Goal: Transaction & Acquisition: Purchase product/service

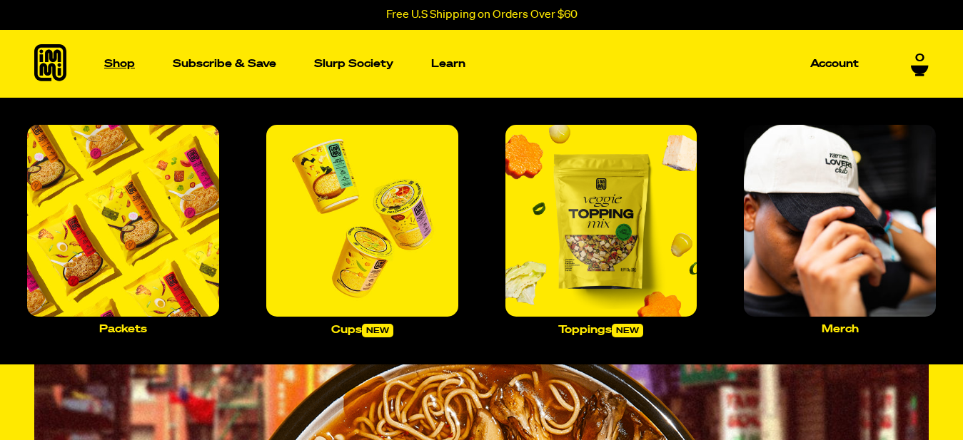
click at [120, 63] on p "Shop" at bounding box center [119, 64] width 31 height 11
click at [143, 206] on img "Main navigation" at bounding box center [123, 221] width 192 height 192
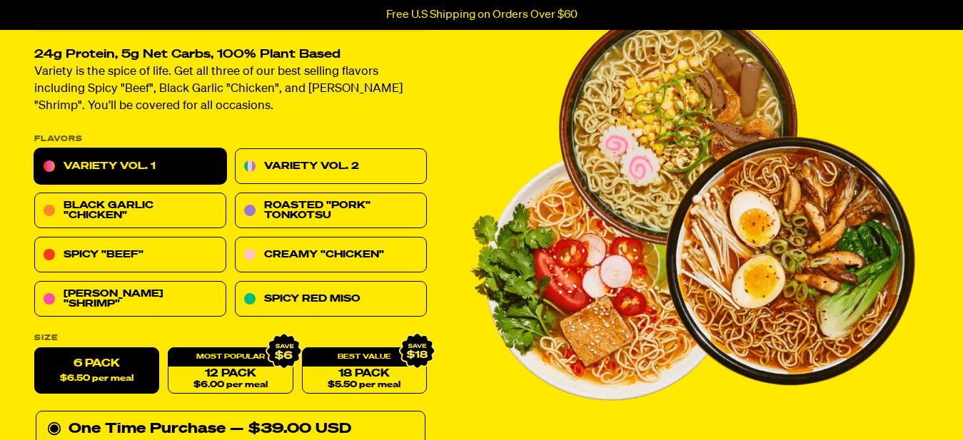
scroll to position [218, 0]
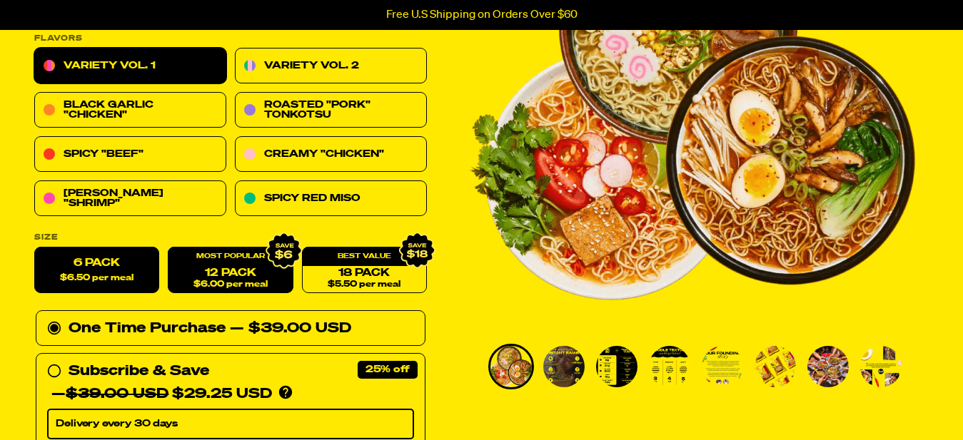
click at [232, 272] on link "12 Pack $6.00 per meal" at bounding box center [230, 271] width 125 height 46
radio input "false"
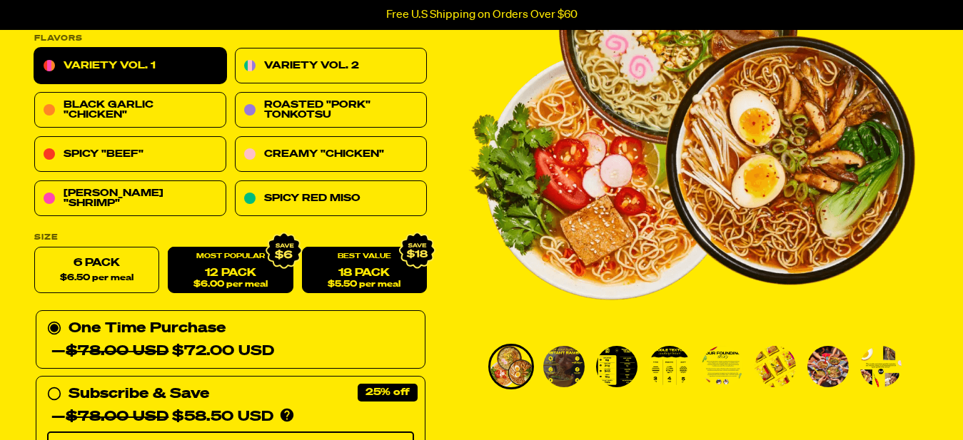
click at [343, 268] on link "18 Pack $5.50 per meal" at bounding box center [364, 271] width 125 height 46
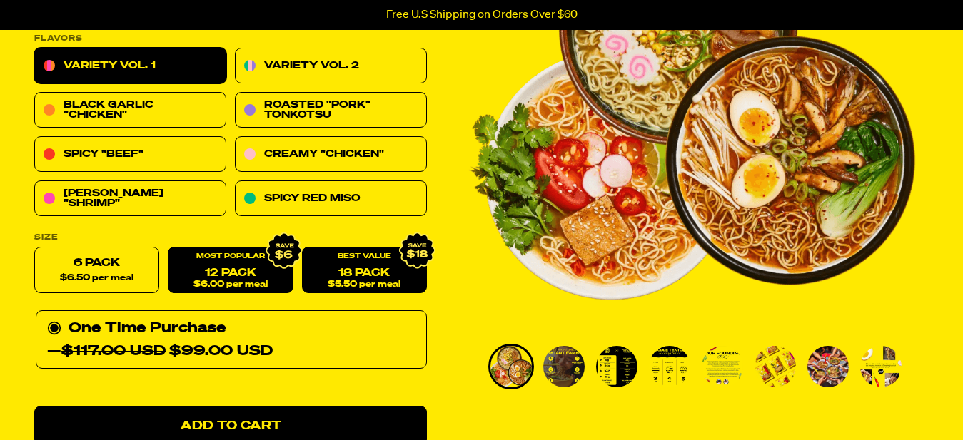
click at [231, 286] on span "$6.00 per meal" at bounding box center [230, 285] width 74 height 9
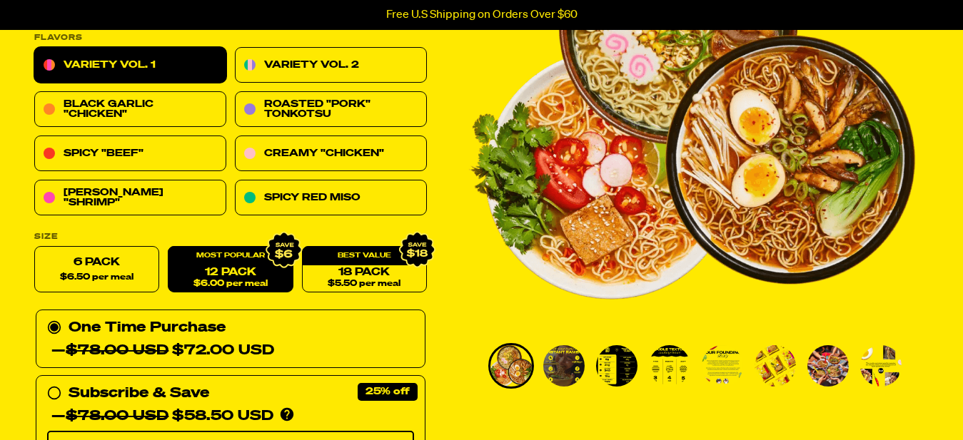
scroll to position [0, 0]
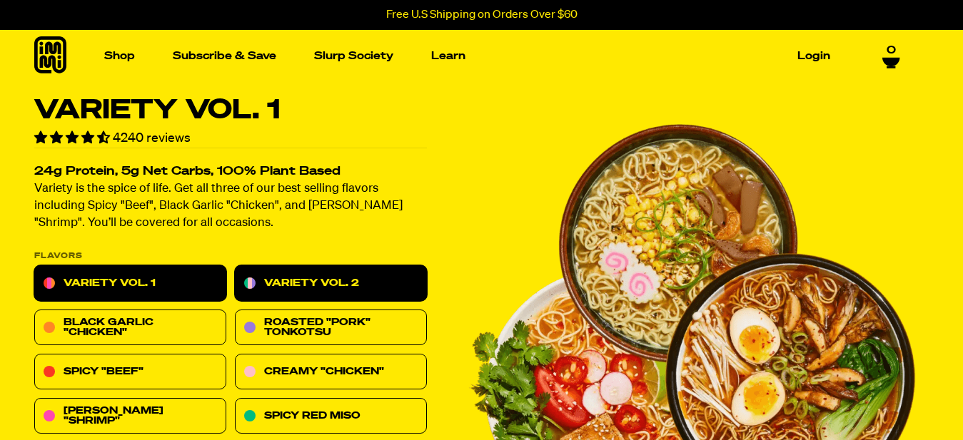
click at [322, 288] on link "Variety Vol. 2" at bounding box center [331, 284] width 192 height 36
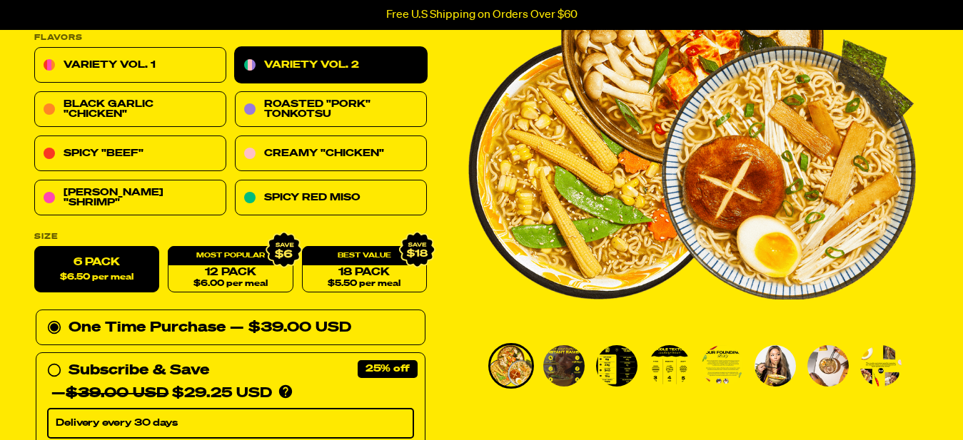
scroll to position [364, 0]
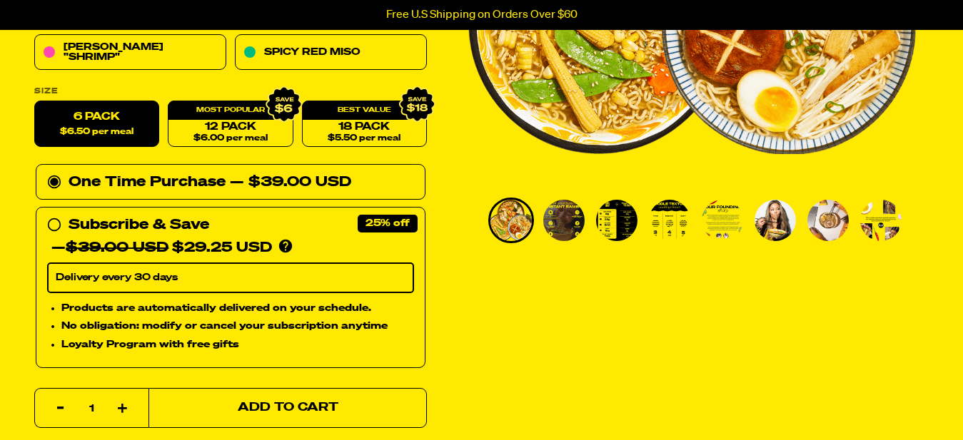
click at [292, 414] on span "Add to Cart" at bounding box center [288, 409] width 101 height 12
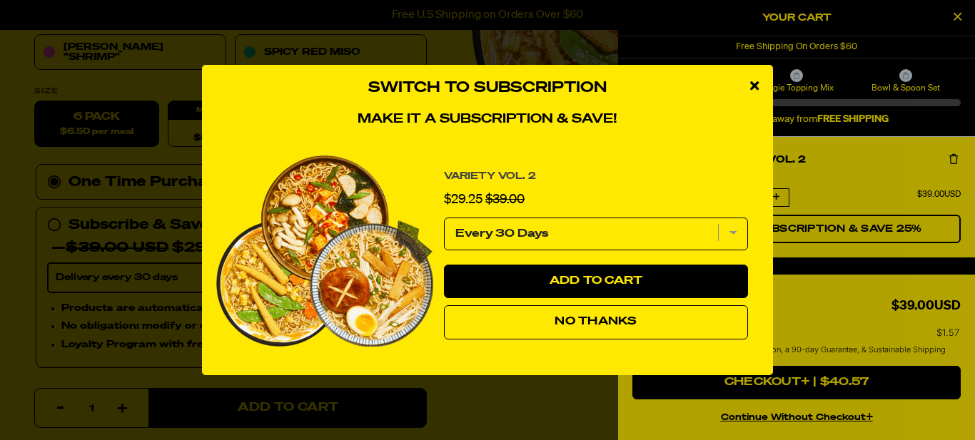
click at [754, 82] on icon "close modal" at bounding box center [754, 85] width 9 height 13
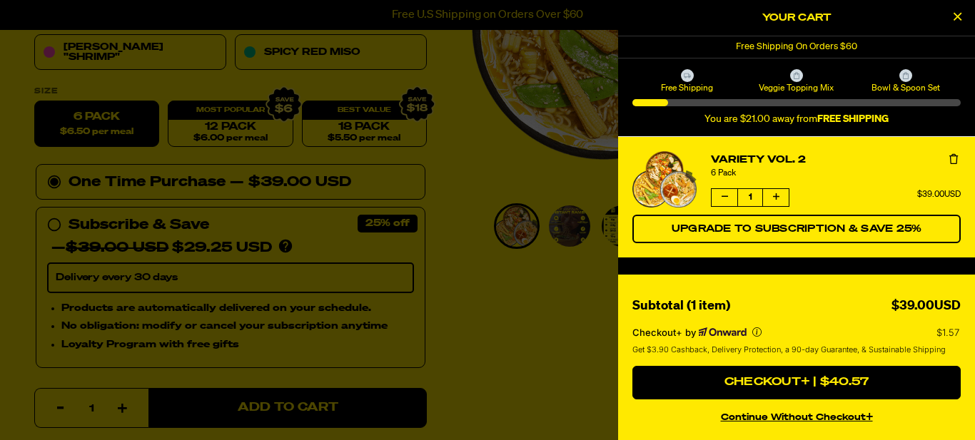
click at [504, 353] on div at bounding box center [487, 220] width 975 height 440
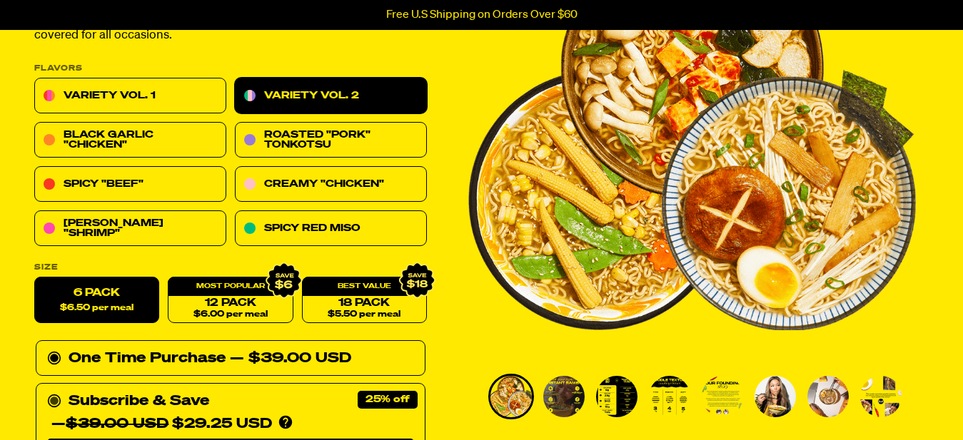
scroll to position [73, 0]
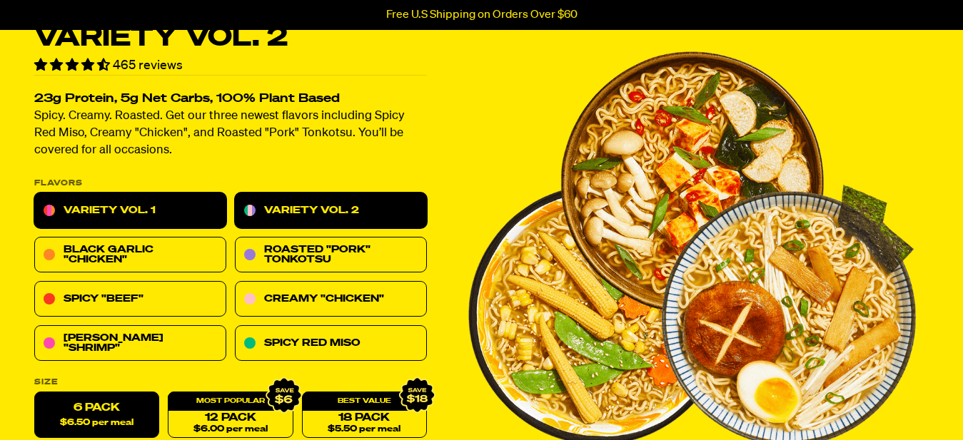
click at [88, 211] on link "Variety Vol. 1" at bounding box center [130, 211] width 192 height 36
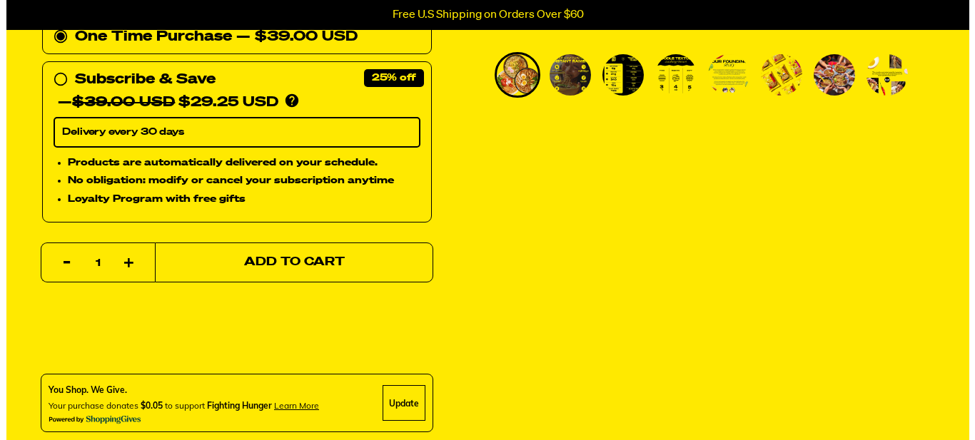
scroll to position [437, 0]
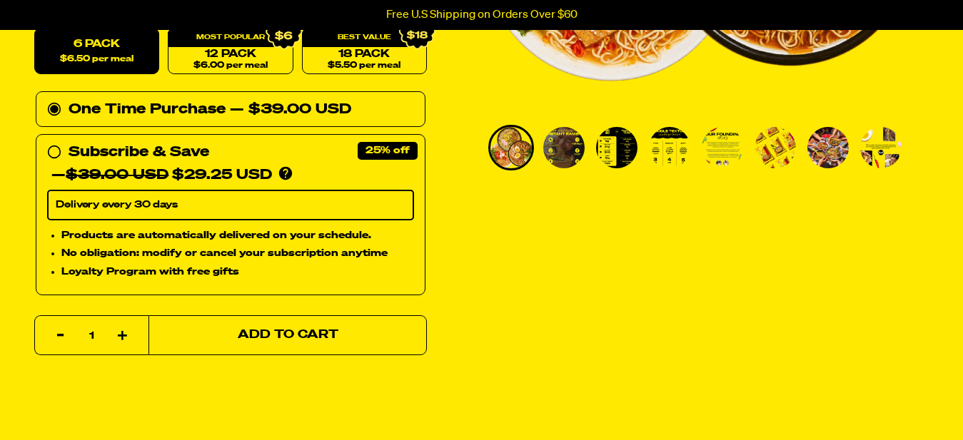
click at [327, 335] on span "Add to Cart" at bounding box center [288, 336] width 101 height 12
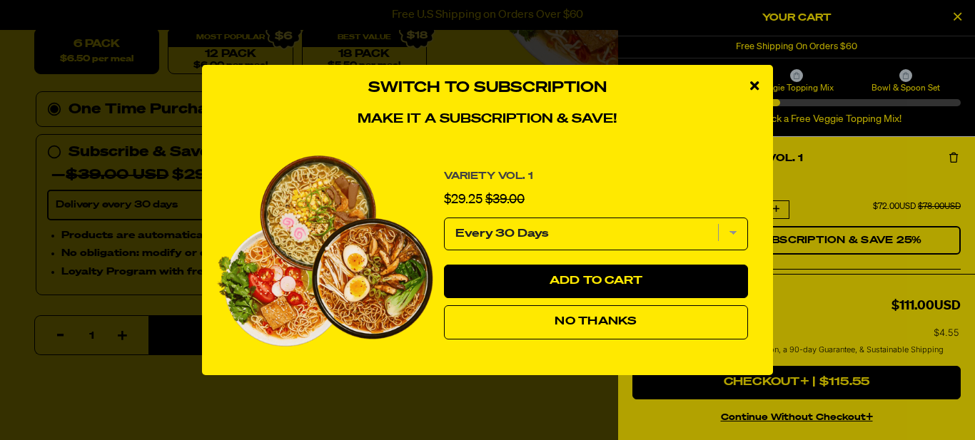
click at [573, 320] on span "No Thanks" at bounding box center [596, 321] width 82 height 11
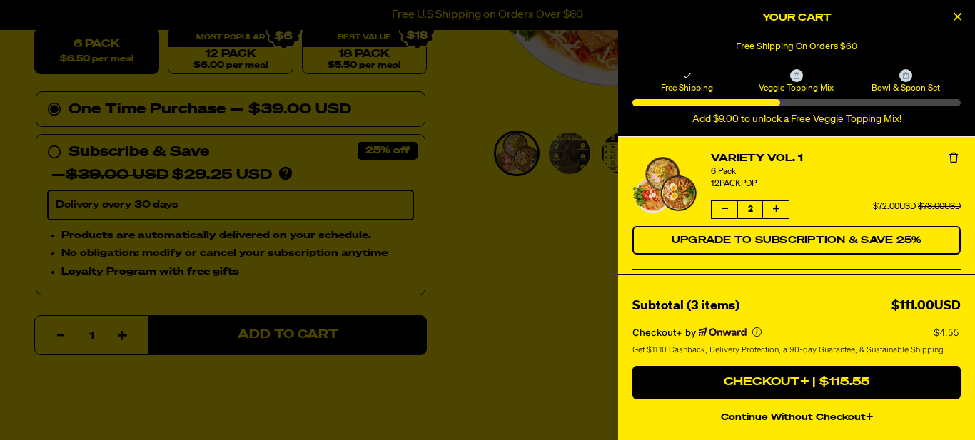
click at [728, 210] on button "Decrease quantity of Variety Vol. 1" at bounding box center [725, 209] width 26 height 17
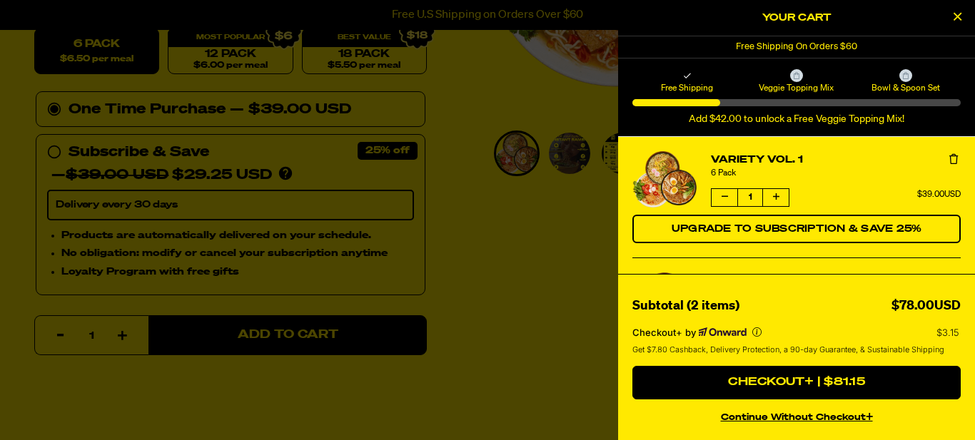
click at [737, 417] on button "continue without Checkout+" at bounding box center [796, 415] width 328 height 21
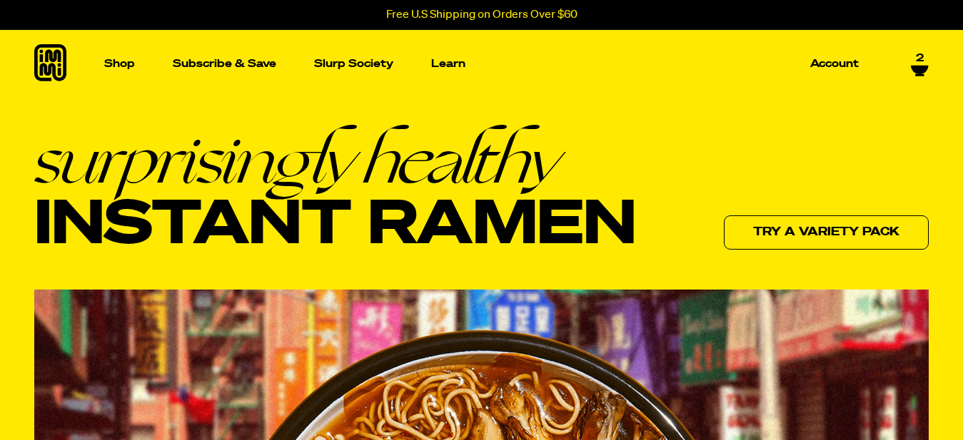
click at [926, 69] on icon at bounding box center [919, 70] width 17 height 9
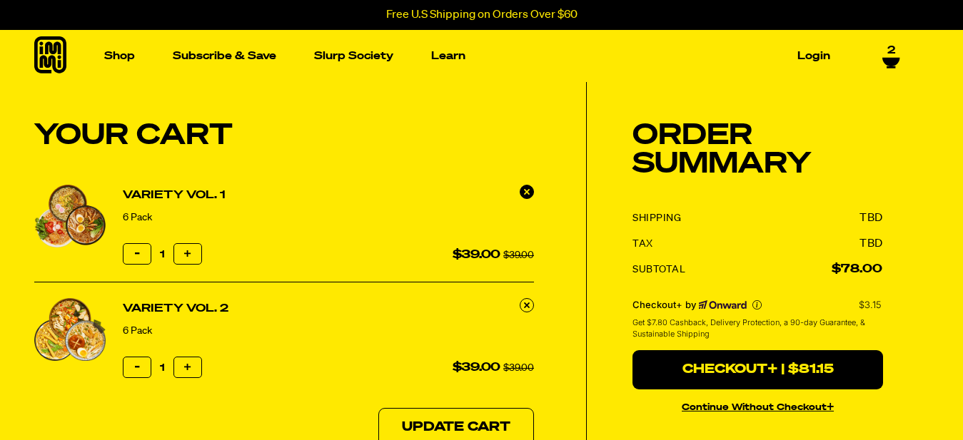
click at [528, 188] on link at bounding box center [527, 192] width 14 height 14
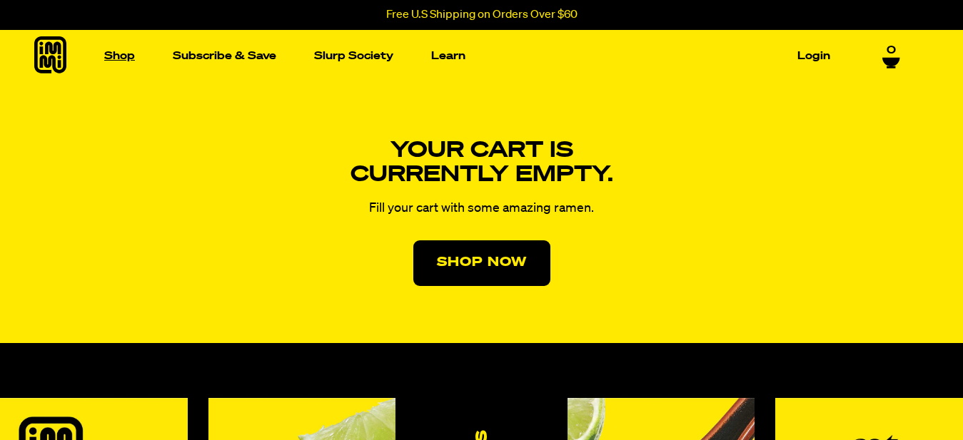
click at [126, 56] on link "Shop" at bounding box center [119, 56] width 42 height 22
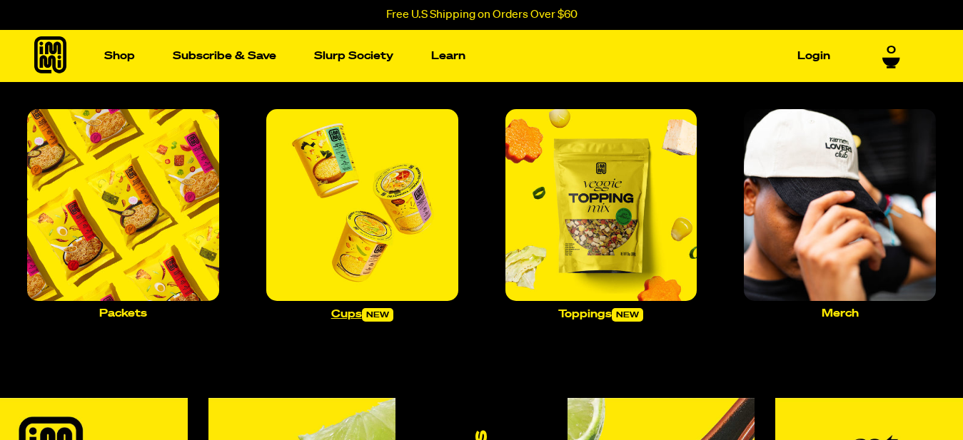
click at [369, 226] on img "Main navigation" at bounding box center [362, 205] width 192 height 192
